Goal: Transaction & Acquisition: Purchase product/service

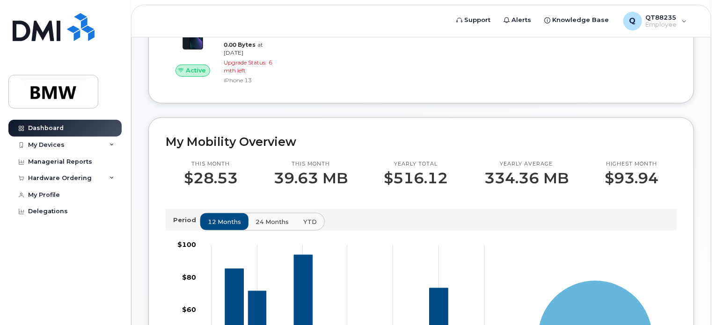
scroll to position [47, 0]
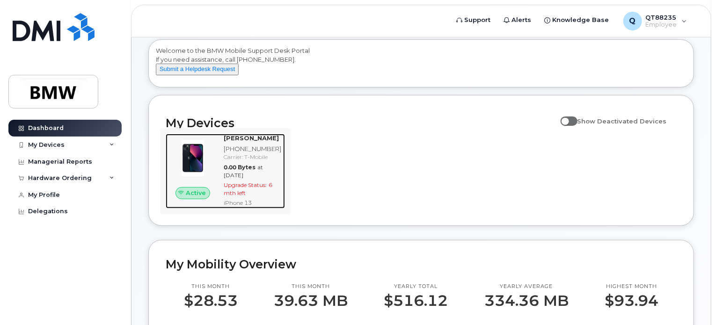
click at [248, 188] on span "Upgrade Status:" at bounding box center [245, 184] width 43 height 7
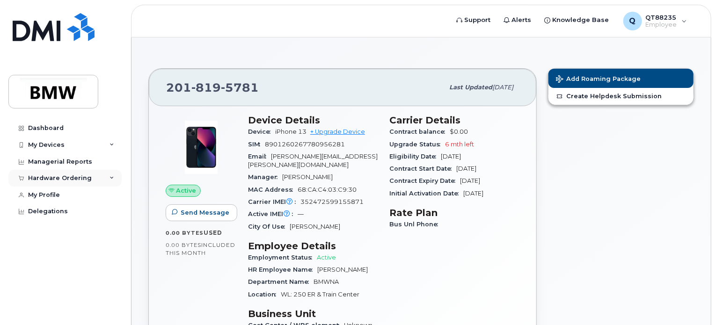
click at [80, 179] on div "Hardware Ordering" at bounding box center [60, 177] width 64 height 7
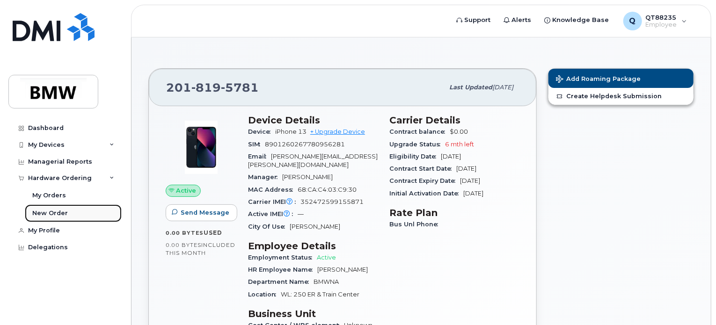
click at [54, 209] on div "New Order" at bounding box center [50, 213] width 36 height 8
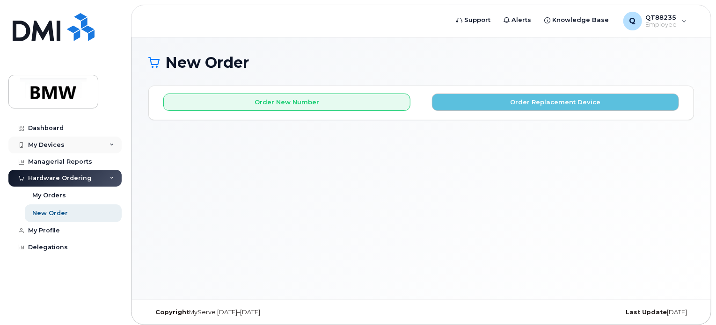
click at [39, 142] on div "My Devices" at bounding box center [46, 144] width 36 height 7
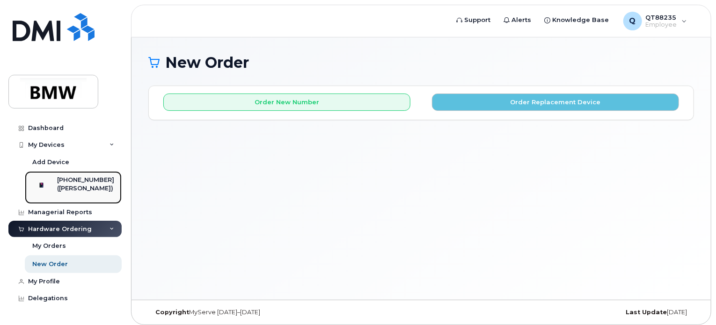
click at [78, 183] on div "[PHONE_NUMBER]" at bounding box center [85, 180] width 57 height 8
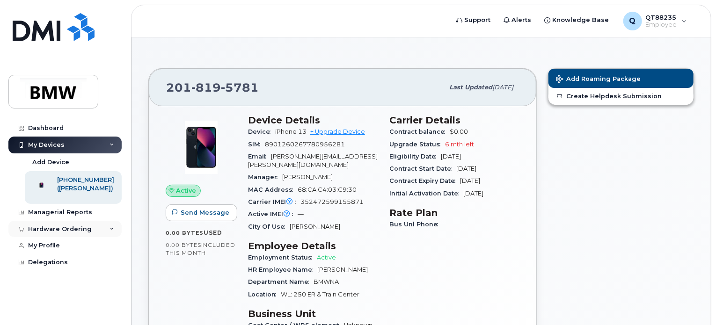
click at [90, 236] on div "Hardware Ordering" at bounding box center [64, 229] width 113 height 17
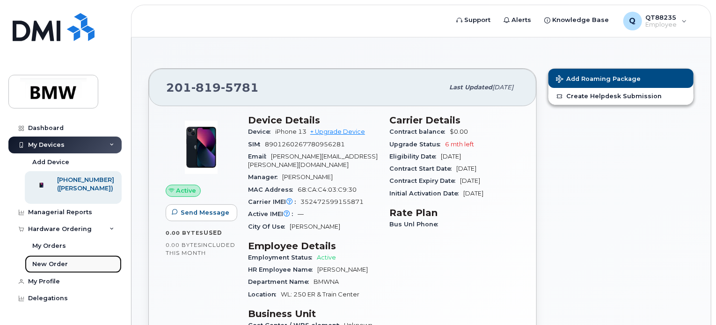
click at [58, 268] on div "New Order" at bounding box center [50, 264] width 36 height 8
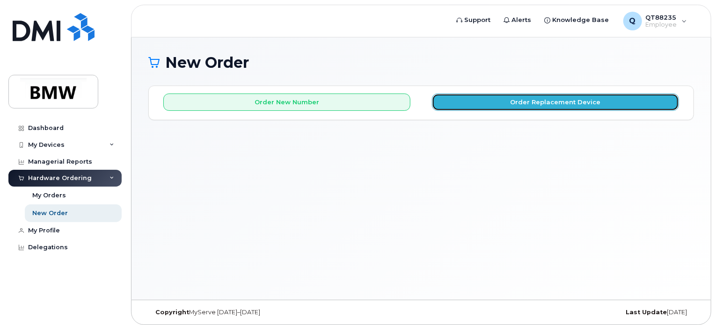
click at [510, 97] on button "Order Replacement Device" at bounding box center [555, 102] width 247 height 17
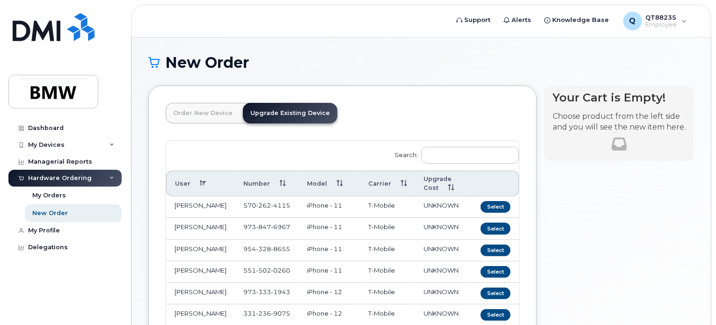
click at [297, 110] on link "Upgrade Existing Device" at bounding box center [290, 113] width 94 height 21
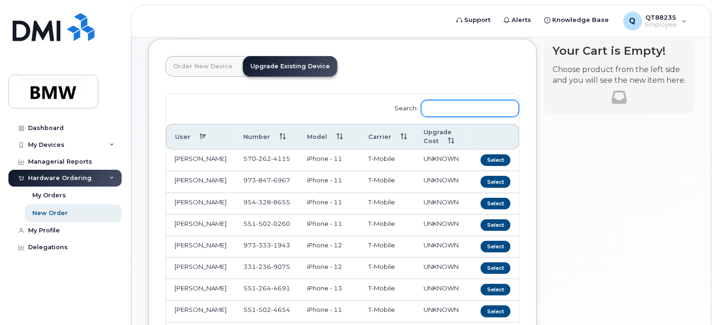
click at [463, 108] on input "Search:" at bounding box center [470, 108] width 98 height 17
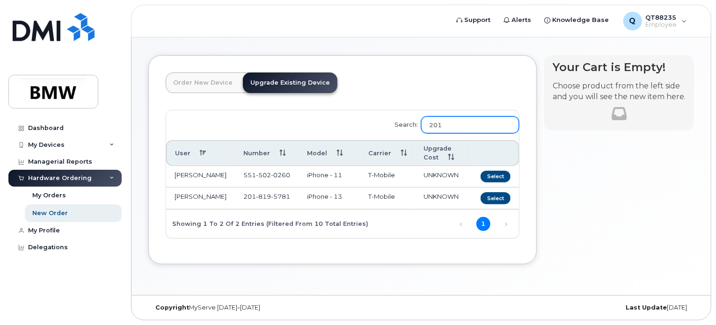
scroll to position [7, 0]
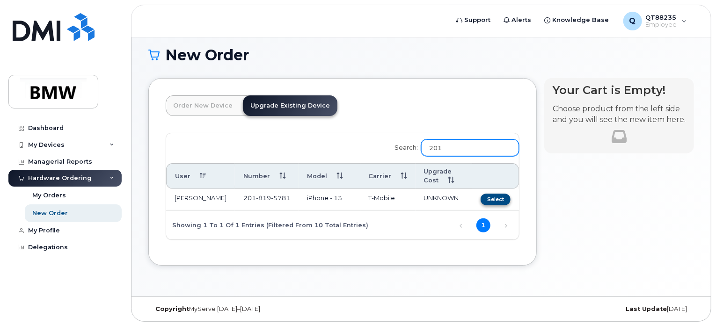
type input "201"
click at [494, 196] on button "Select" at bounding box center [495, 200] width 30 height 12
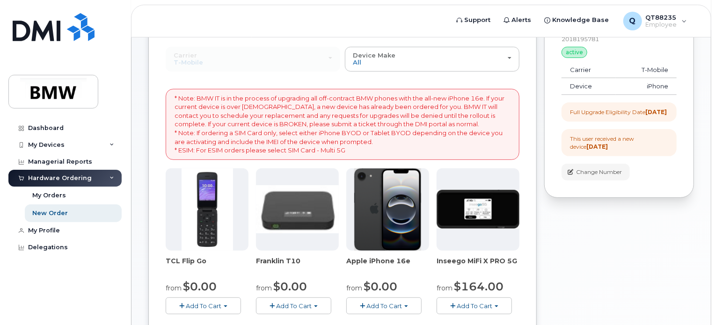
scroll to position [140, 0]
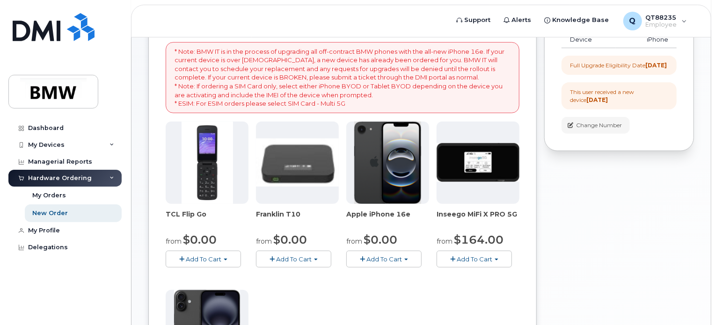
click at [586, 101] on div "This user received a new device 1 year ago" at bounding box center [619, 96] width 98 height 16
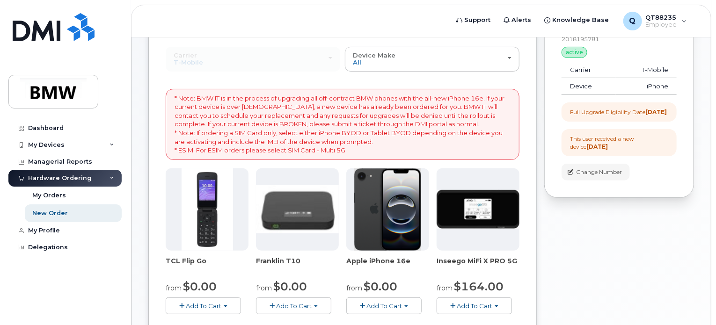
scroll to position [187, 0]
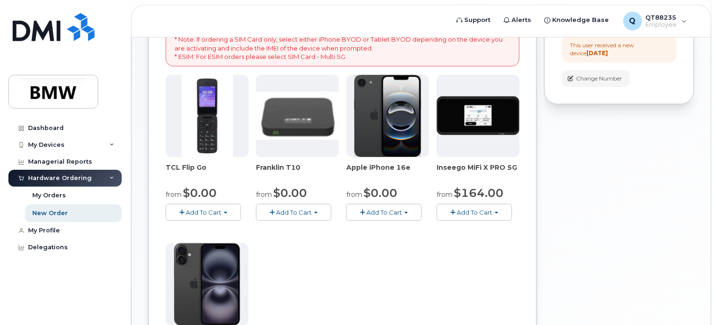
click at [392, 210] on span "Add To Cart" at bounding box center [384, 212] width 36 height 7
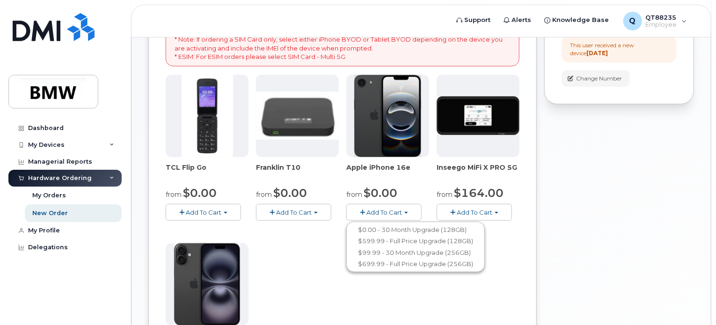
click at [391, 125] on img at bounding box center [387, 116] width 67 height 82
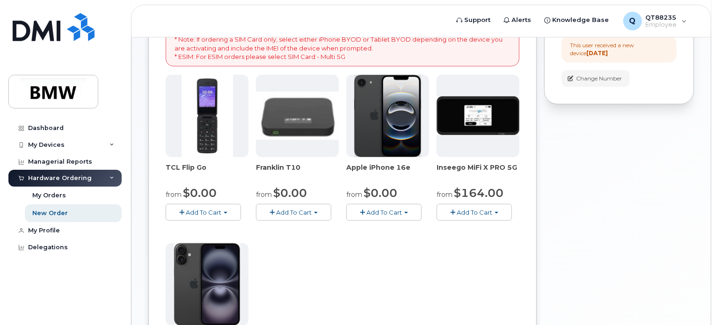
click at [385, 209] on span "Add To Cart" at bounding box center [384, 212] width 36 height 7
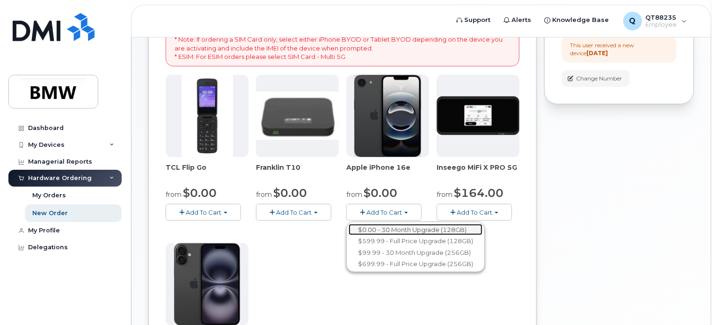
click at [389, 229] on link "$0.00 - 30 Month Upgrade (128GB)" at bounding box center [415, 230] width 134 height 12
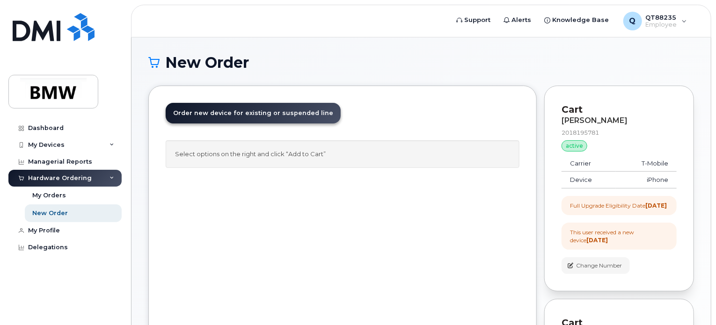
scroll to position [47, 0]
